Goal: Information Seeking & Learning: Learn about a topic

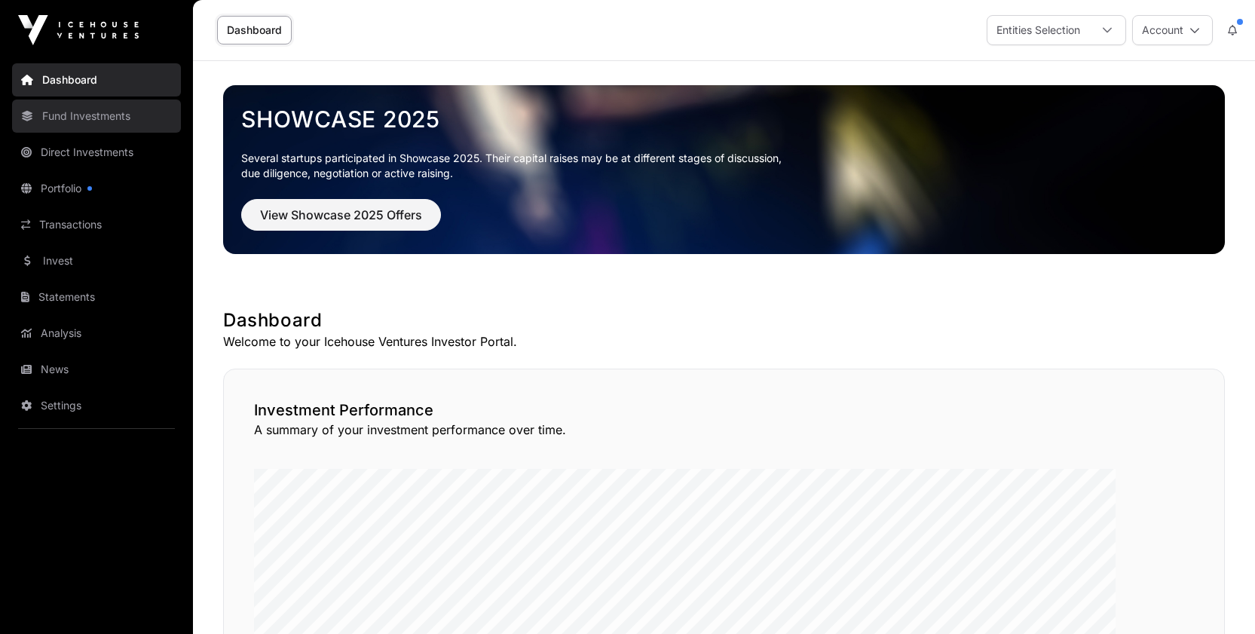
click at [124, 133] on link "Fund Investments" at bounding box center [96, 115] width 169 height 33
click at [1102, 35] on icon at bounding box center [1107, 30] width 11 height 11
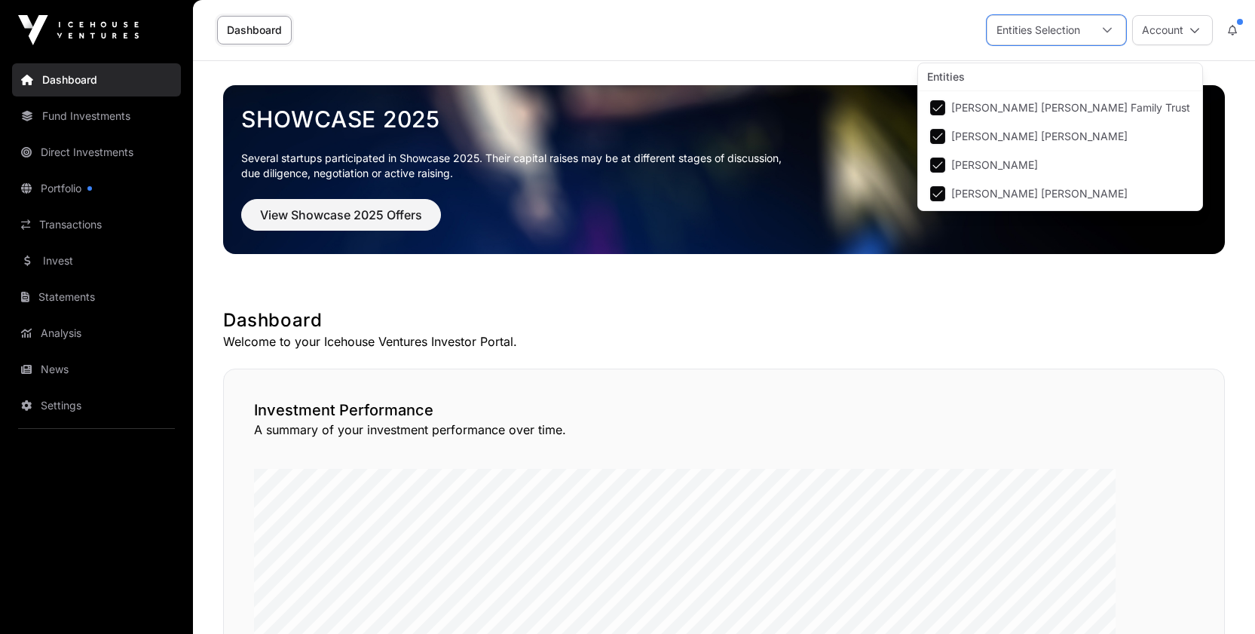
click at [993, 113] on span "[PERSON_NAME] [PERSON_NAME] Family Trust" at bounding box center [1070, 107] width 239 height 11
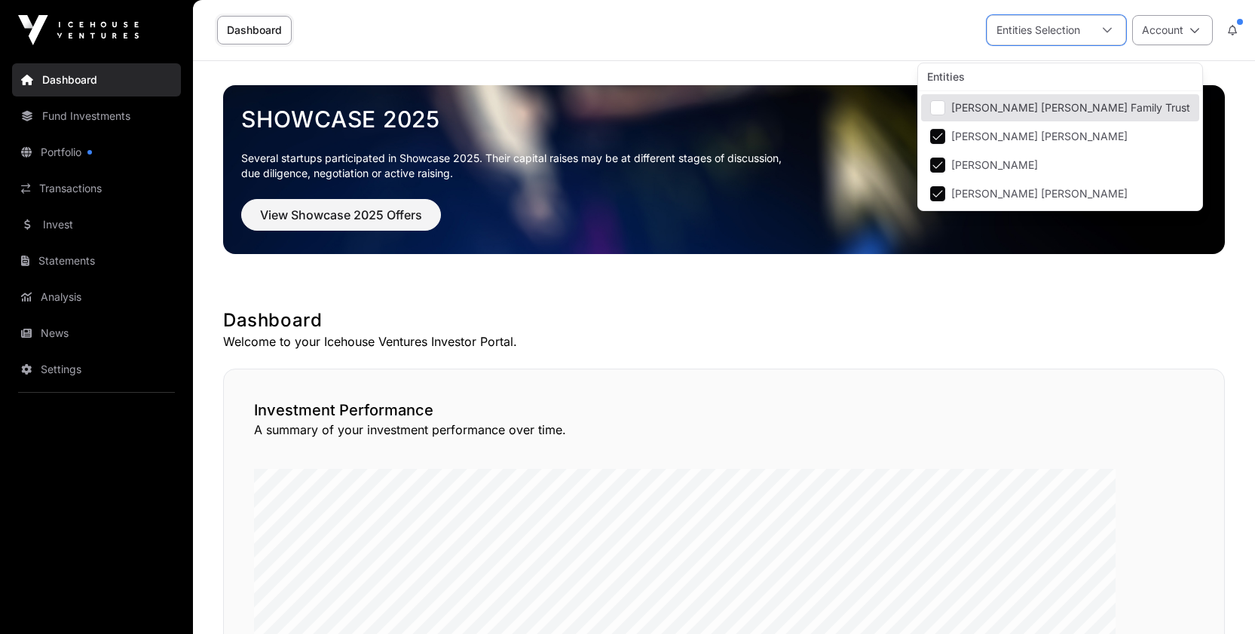
click at [1161, 41] on button "Account" at bounding box center [1172, 30] width 81 height 30
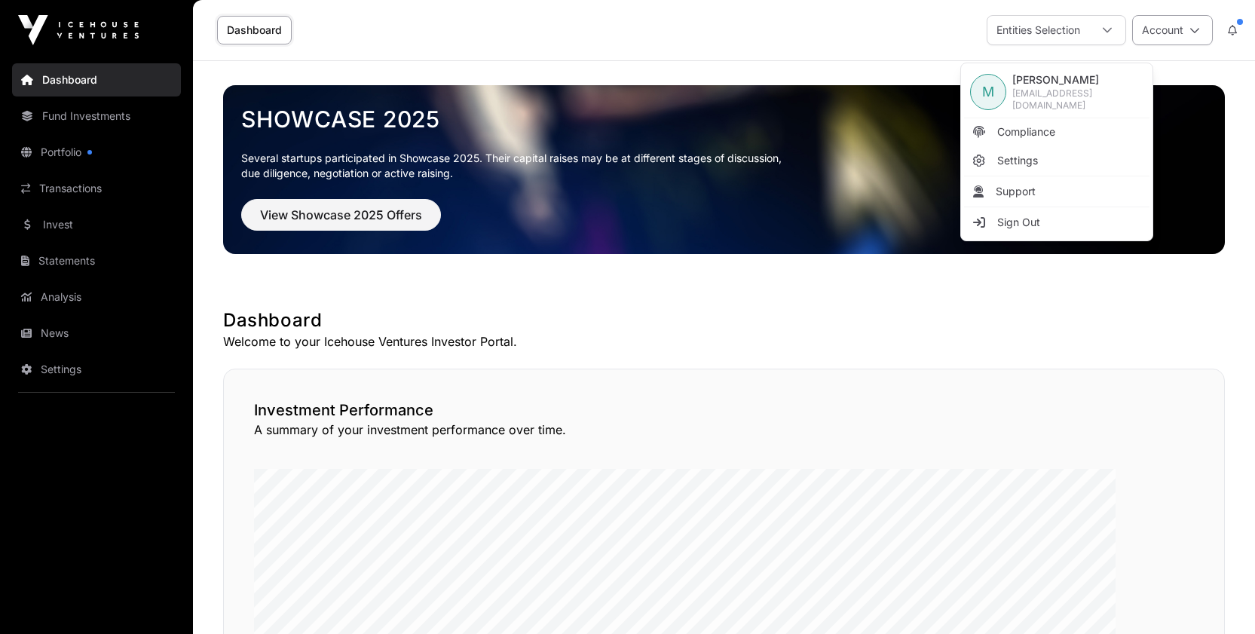
click at [1161, 41] on button "Account" at bounding box center [1172, 30] width 81 height 30
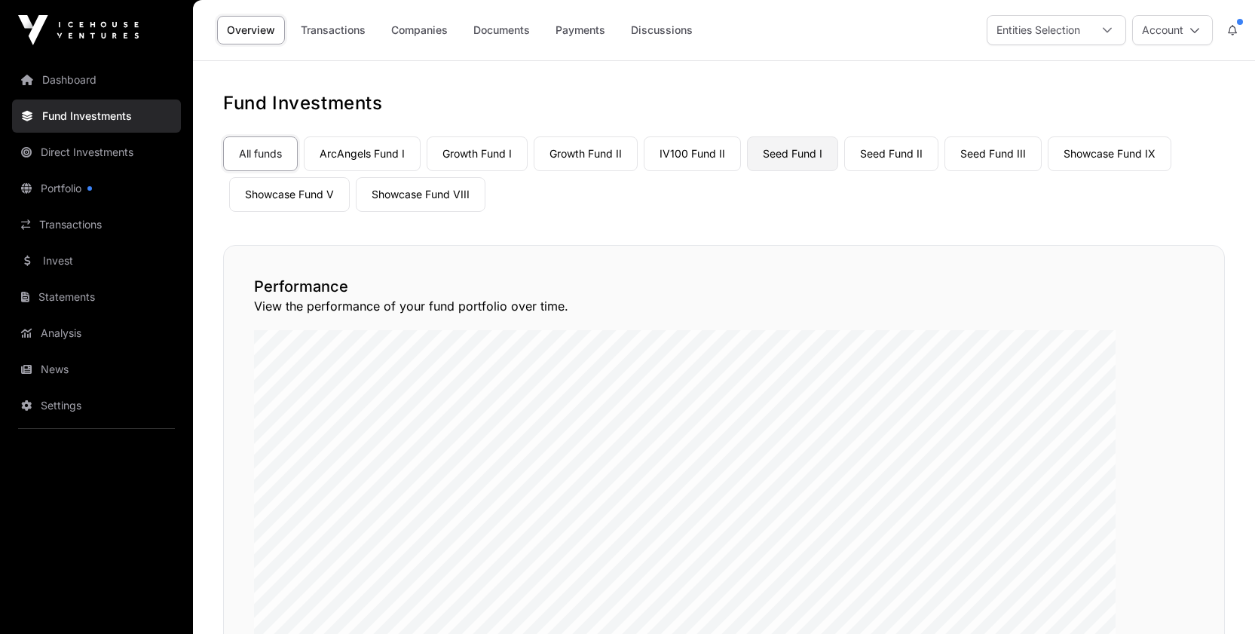
click at [838, 171] on link "Seed Fund I" at bounding box center [792, 153] width 91 height 35
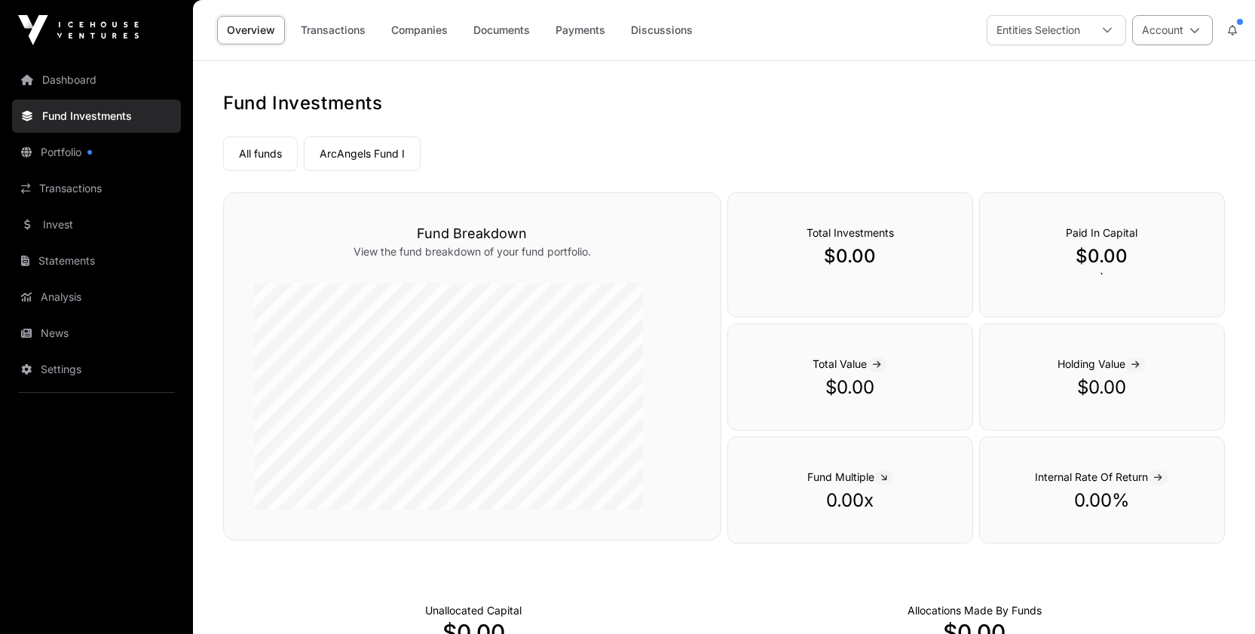
click at [1135, 45] on button "Account" at bounding box center [1172, 30] width 81 height 30
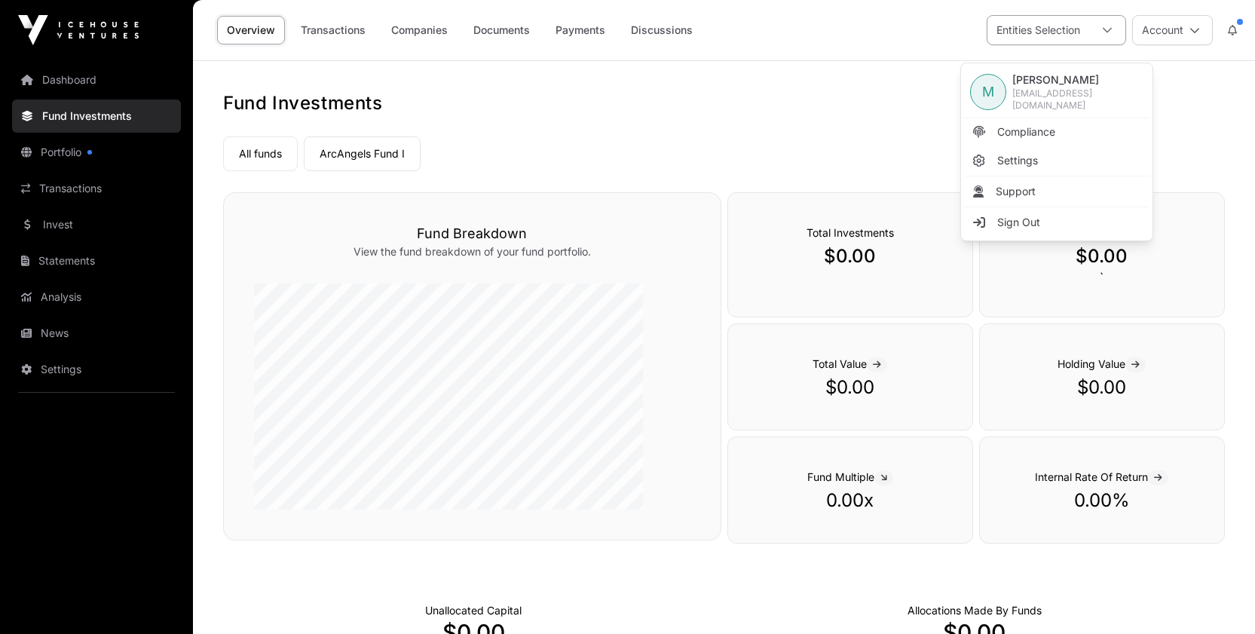
click at [996, 38] on div "Entities Selection" at bounding box center [1038, 30] width 102 height 29
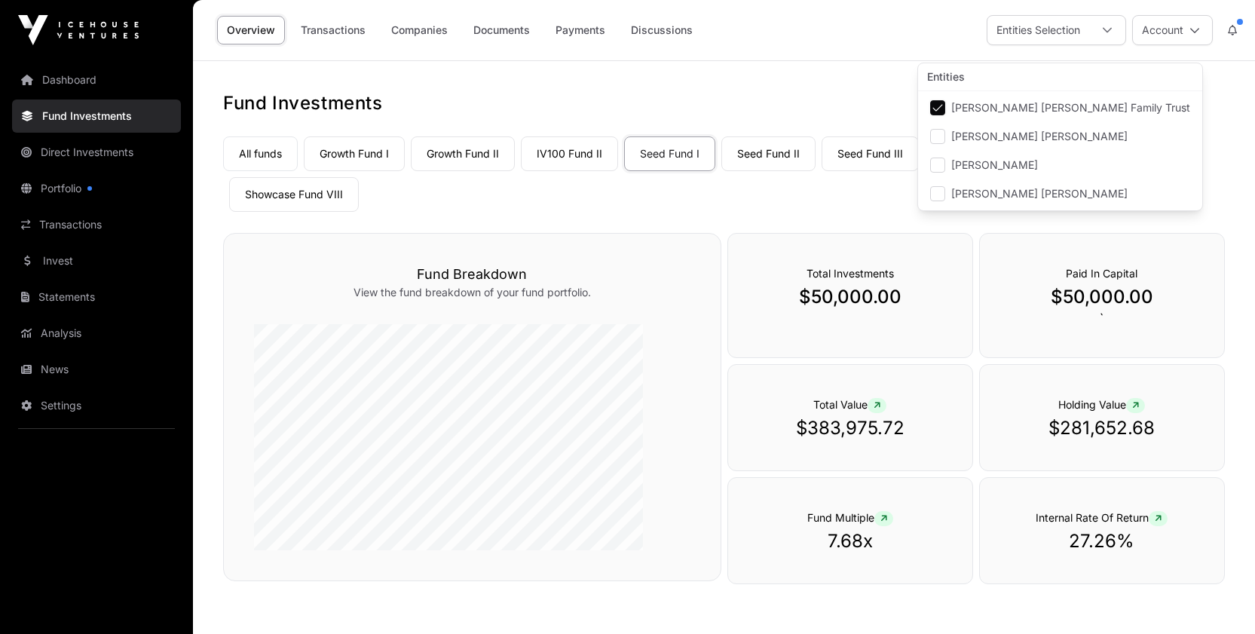
click at [1054, 171] on link "Showcase Fund V" at bounding box center [1114, 153] width 121 height 35
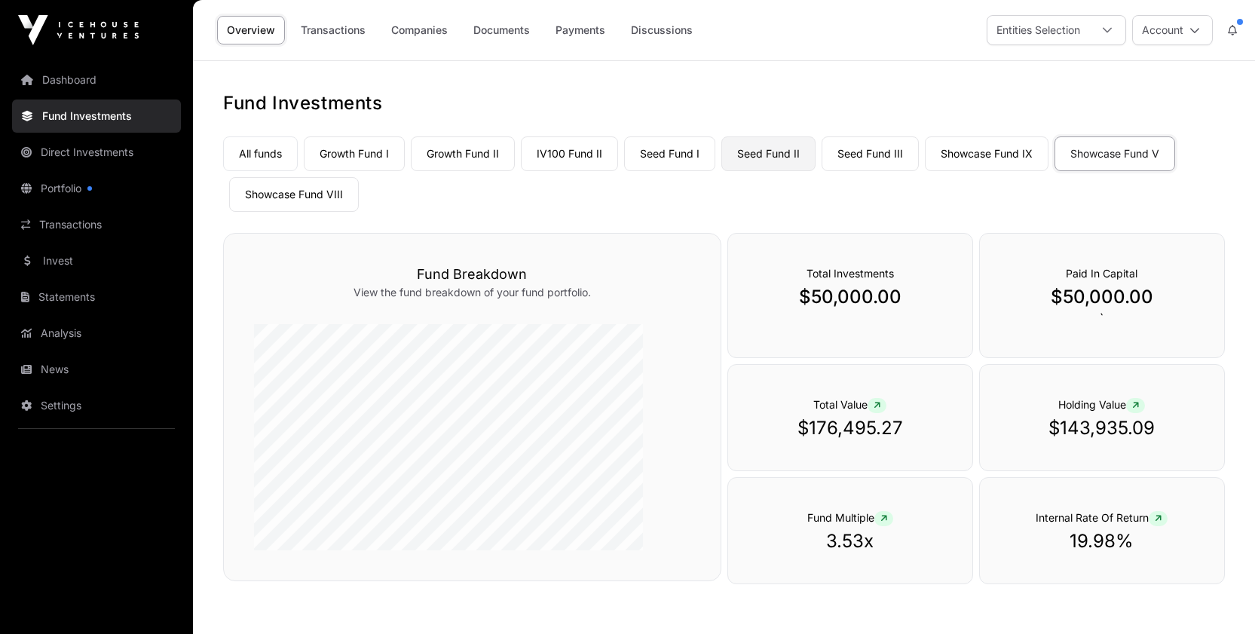
click at [815, 171] on link "Seed Fund II" at bounding box center [768, 153] width 94 height 35
click at [359, 212] on link "Showcase Fund VIII" at bounding box center [294, 194] width 130 height 35
click at [618, 171] on link "IV100 Fund II" at bounding box center [569, 153] width 97 height 35
click at [457, 38] on link "Companies" at bounding box center [419, 30] width 76 height 29
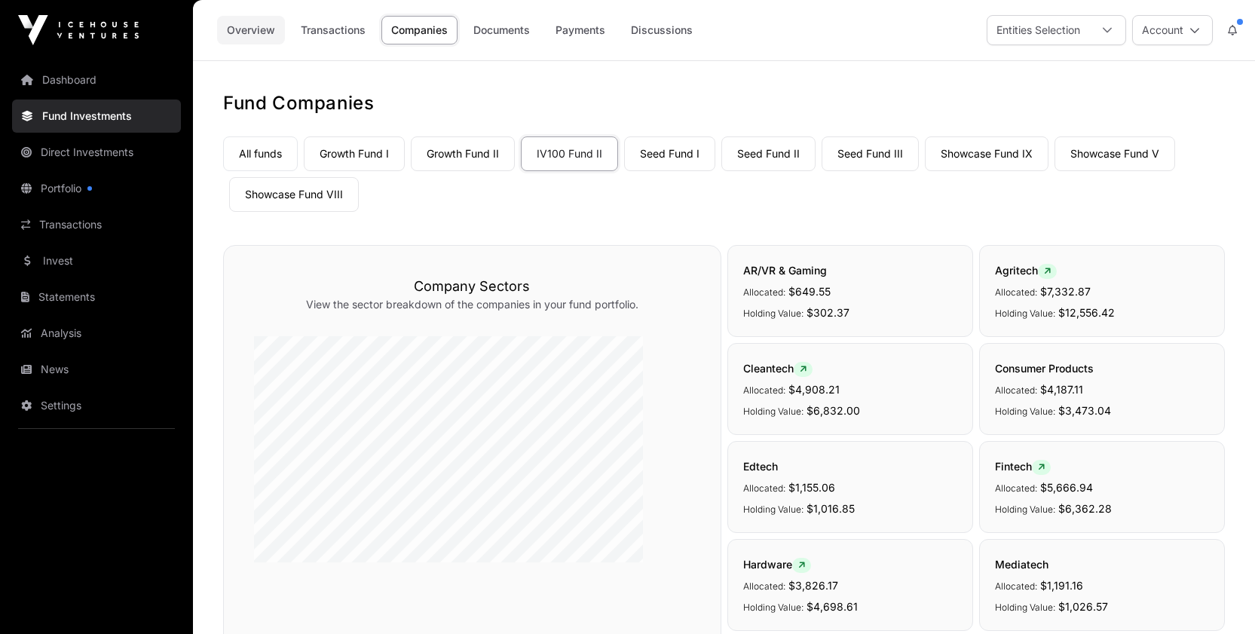
click at [285, 41] on link "Overview" at bounding box center [251, 30] width 68 height 29
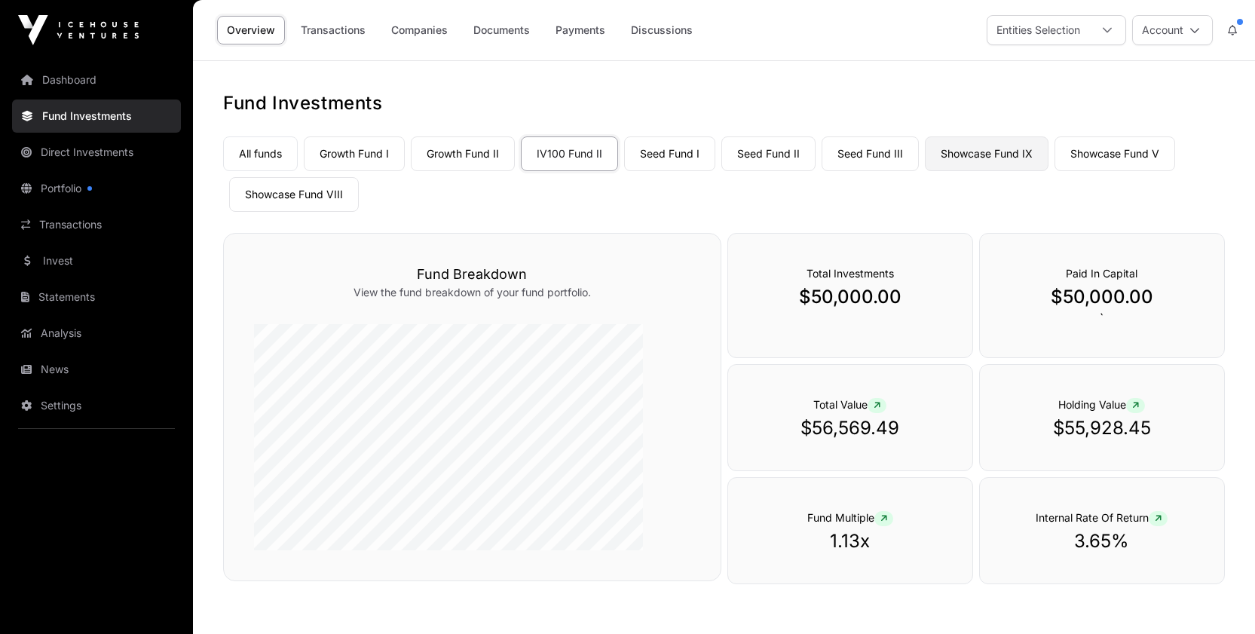
click at [925, 171] on link "Showcase Fund IX" at bounding box center [987, 153] width 124 height 35
click at [405, 171] on link "Growth Fund I" at bounding box center [354, 153] width 101 height 35
click at [457, 39] on link "Companies" at bounding box center [419, 30] width 76 height 29
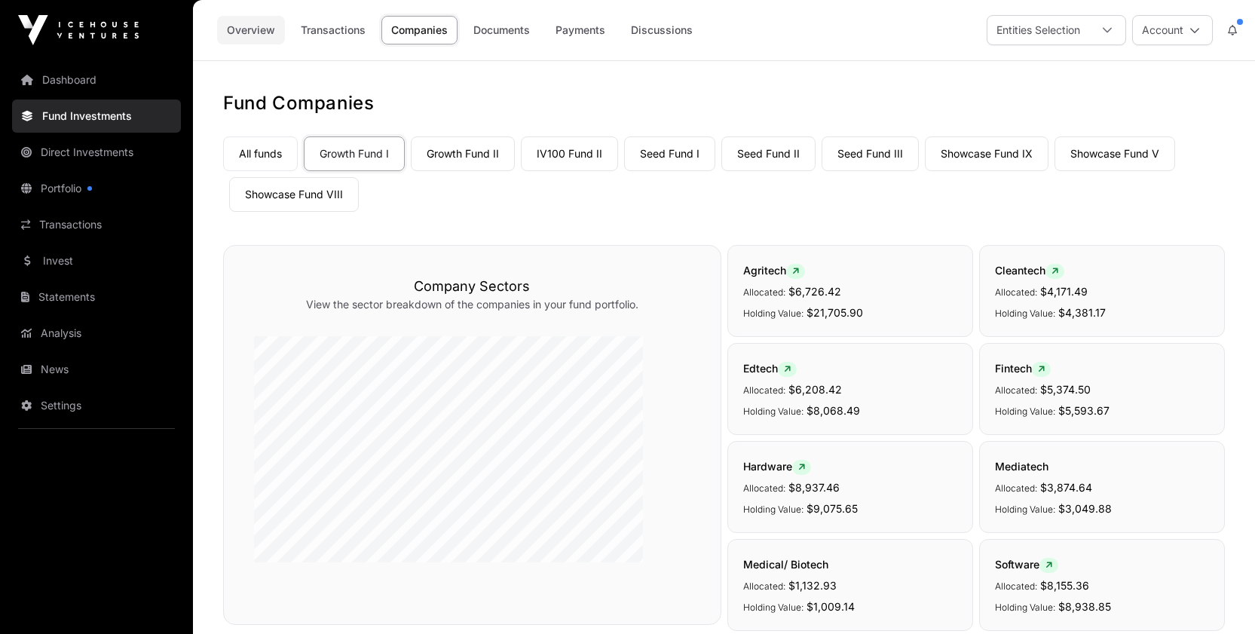
click at [285, 39] on link "Overview" at bounding box center [251, 30] width 68 height 29
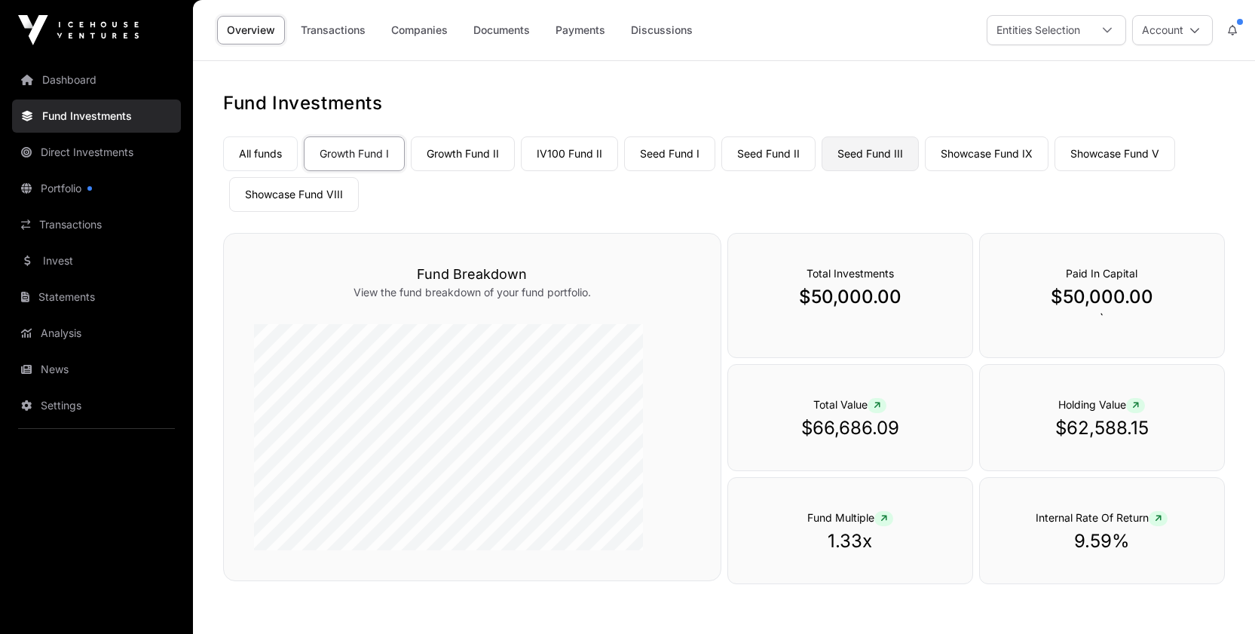
click at [919, 171] on link "Seed Fund III" at bounding box center [869, 153] width 97 height 35
click at [515, 171] on link "Growth Fund II" at bounding box center [463, 153] width 104 height 35
click at [1102, 35] on icon at bounding box center [1107, 30] width 11 height 11
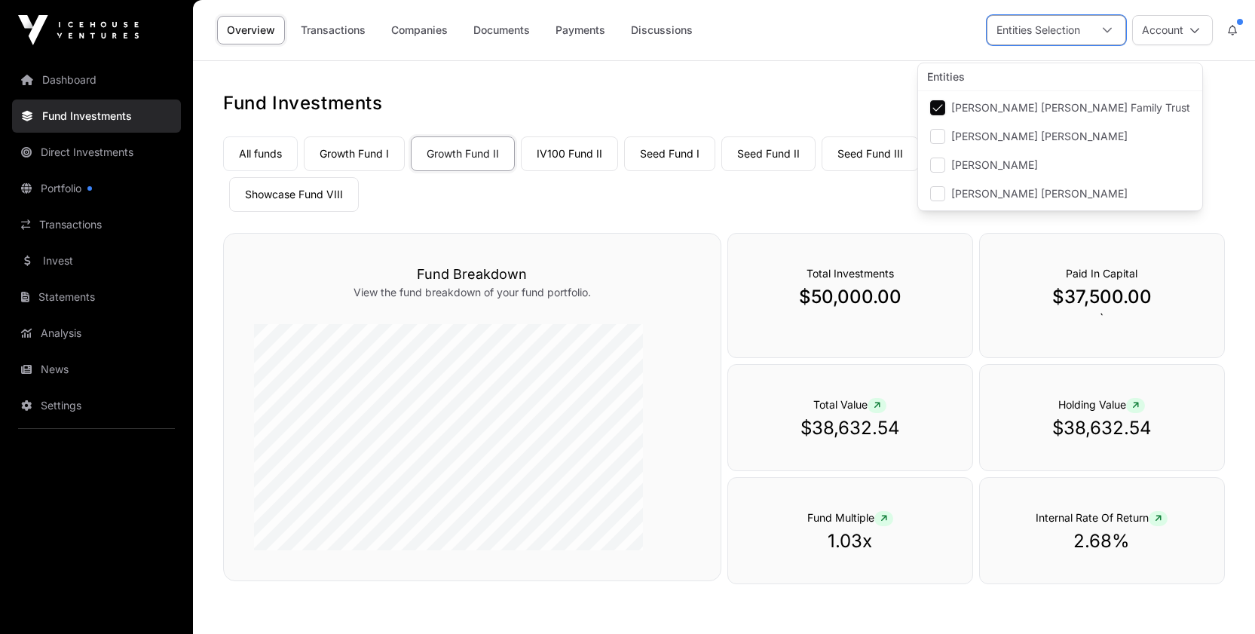
scroll to position [20, 12]
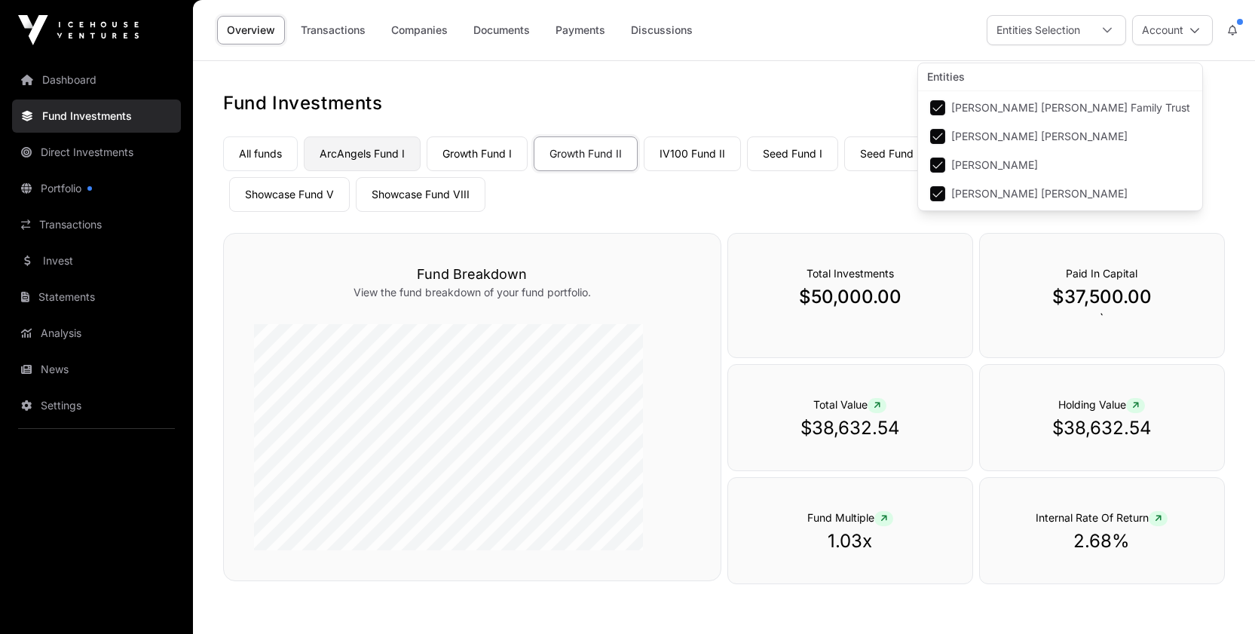
click at [421, 171] on link "ArcAngels Fund I" at bounding box center [362, 153] width 117 height 35
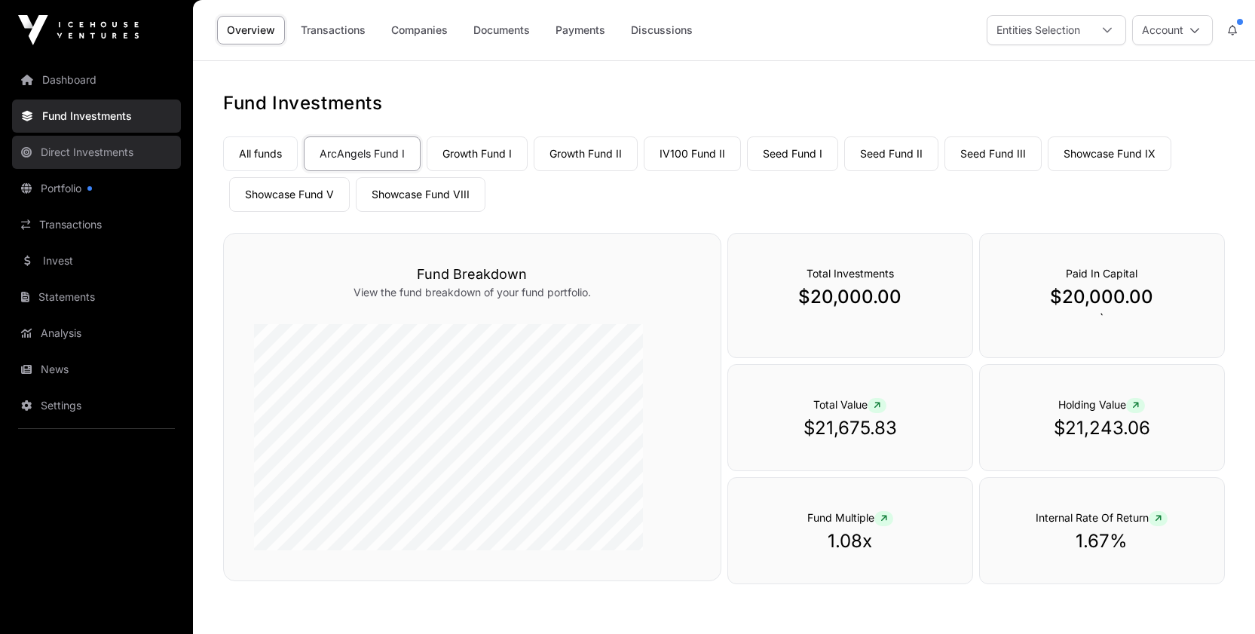
click at [75, 169] on link "Direct Investments" at bounding box center [96, 152] width 169 height 33
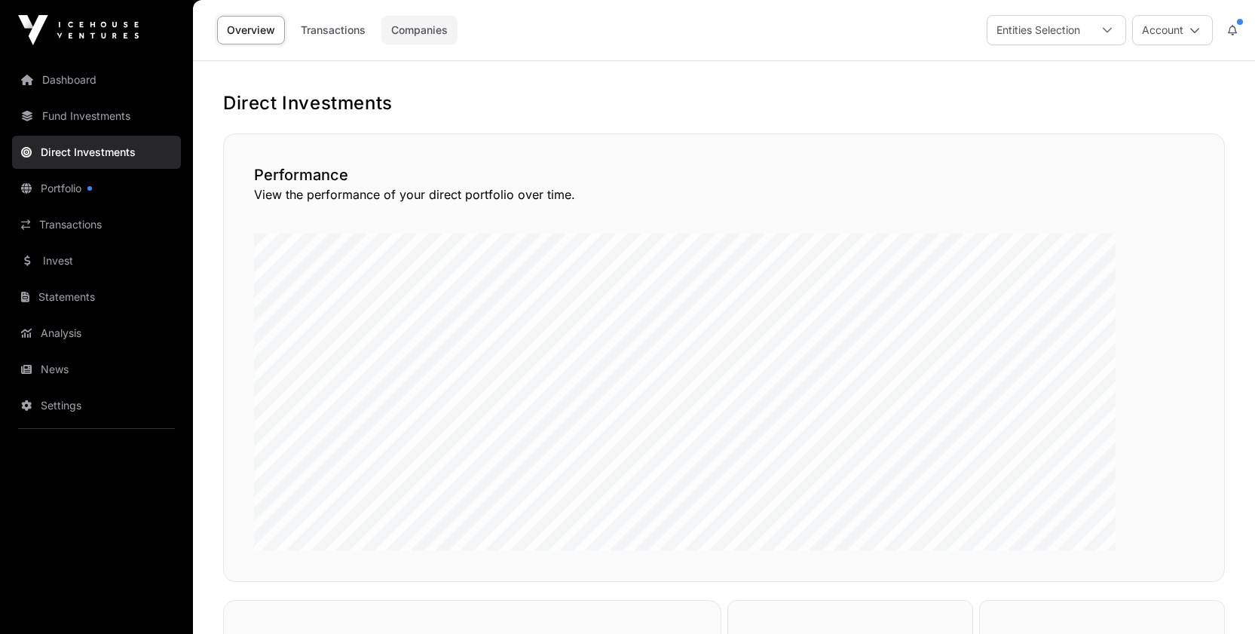
click at [457, 38] on link "Companies" at bounding box center [419, 30] width 76 height 29
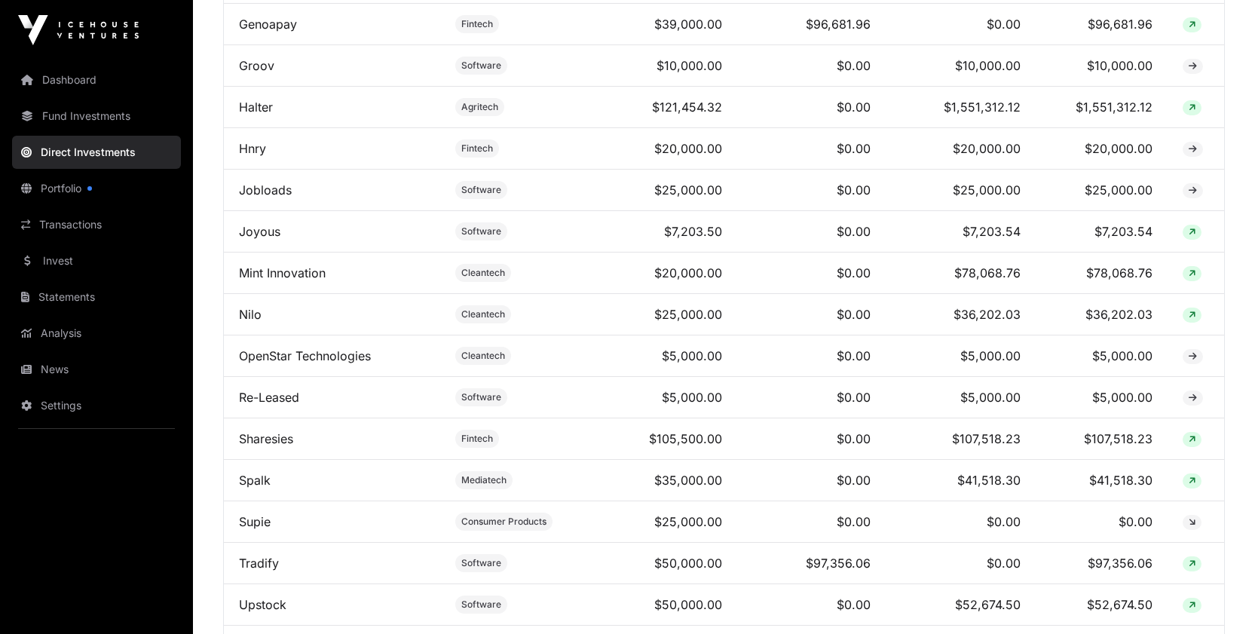
scroll to position [1147, 0]
